Goal: Use online tool/utility: Utilize a website feature to perform a specific function

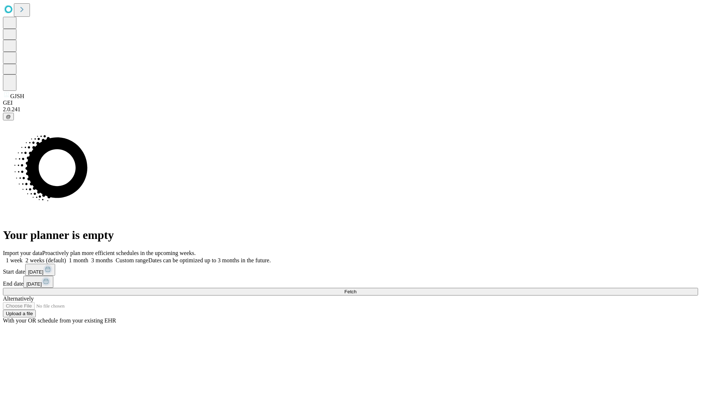
click at [356, 289] on span "Fetch" at bounding box center [350, 291] width 12 height 5
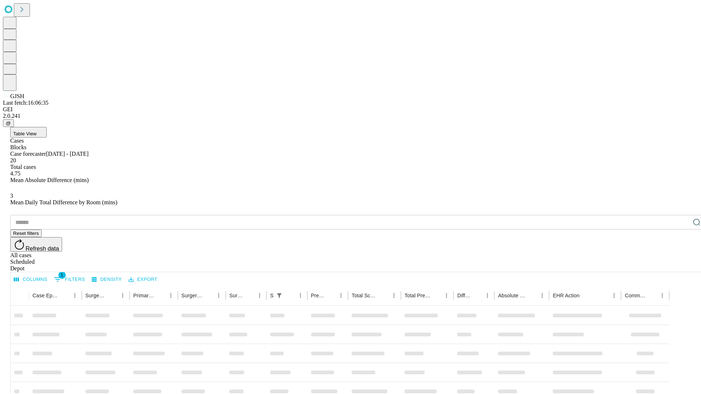
click at [37, 131] on span "Table View" at bounding box center [24, 133] width 23 height 5
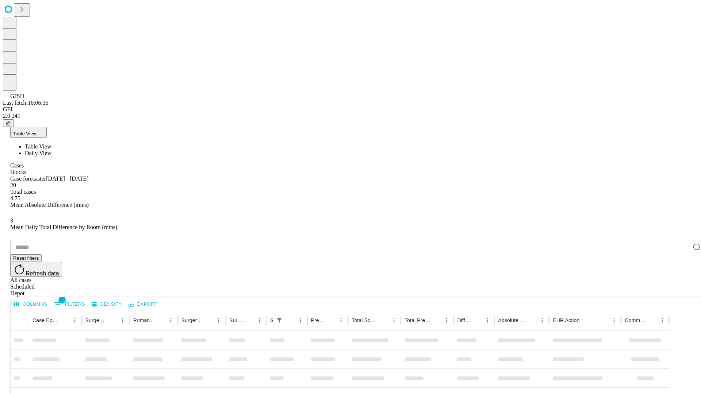
click at [51, 150] on span "Daily View" at bounding box center [38, 153] width 27 height 6
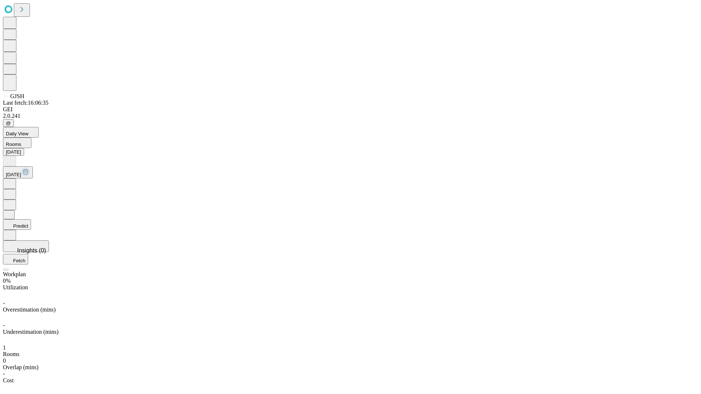
click at [31, 219] on button "Predict" at bounding box center [17, 224] width 28 height 11
